Goal: Find specific page/section: Find specific page/section

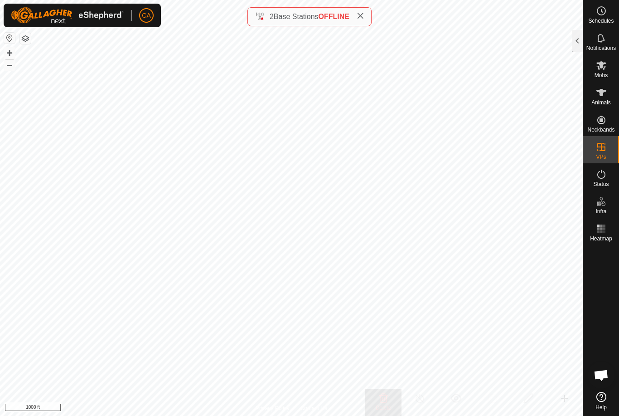
scroll to position [85, 0]
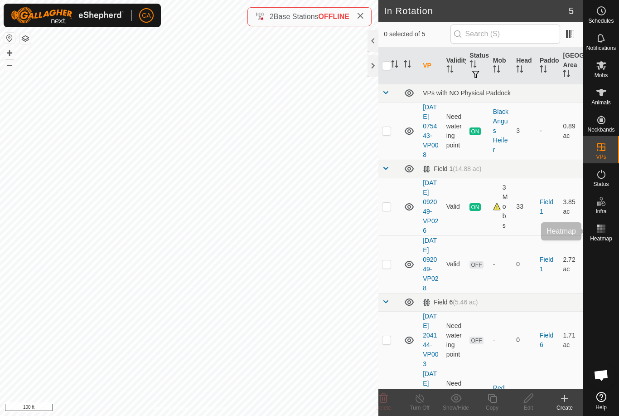
click at [607, 232] on es-heatmap-svg-icon at bounding box center [601, 228] width 16 height 15
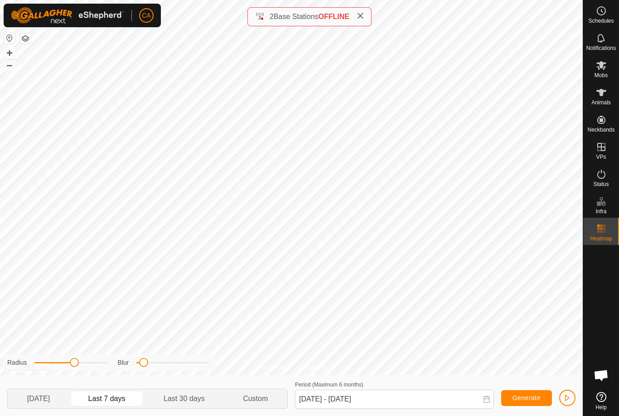
click at [200, 395] on span "Last 30 days" at bounding box center [184, 398] width 41 height 11
type input "[DATE] - [DATE]"
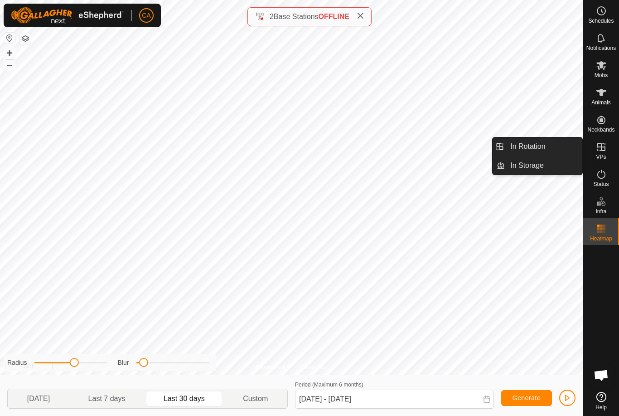
click at [552, 149] on link "In Rotation" at bounding box center [543, 146] width 77 height 18
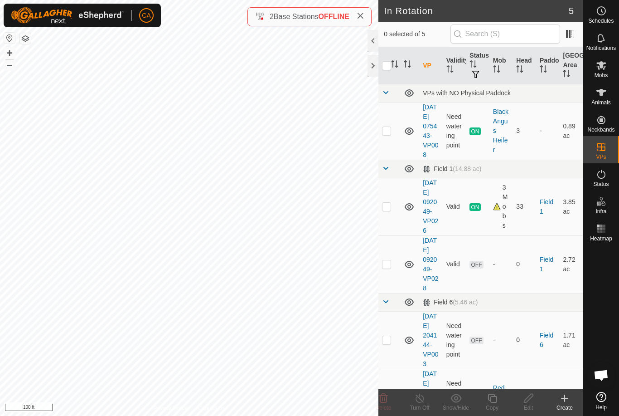
click at [370, 66] on div at bounding box center [373, 66] width 11 height 22
